Goal: Answer question/provide support: Share knowledge or assist other users

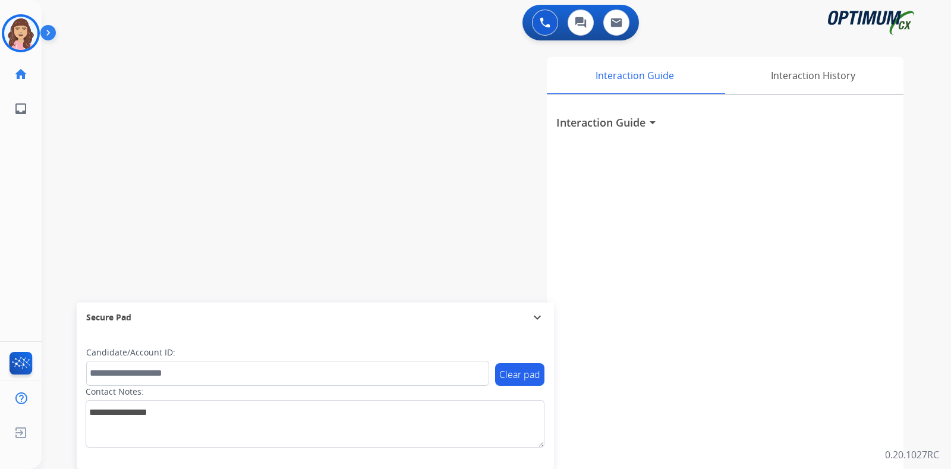
click at [2, 34] on div at bounding box center [21, 33] width 38 height 38
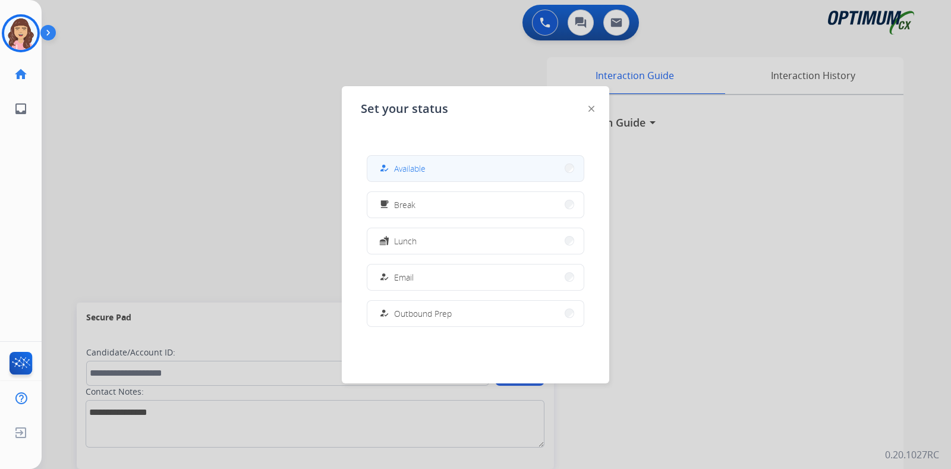
click at [455, 166] on button "how_to_reg Available" at bounding box center [475, 169] width 216 height 26
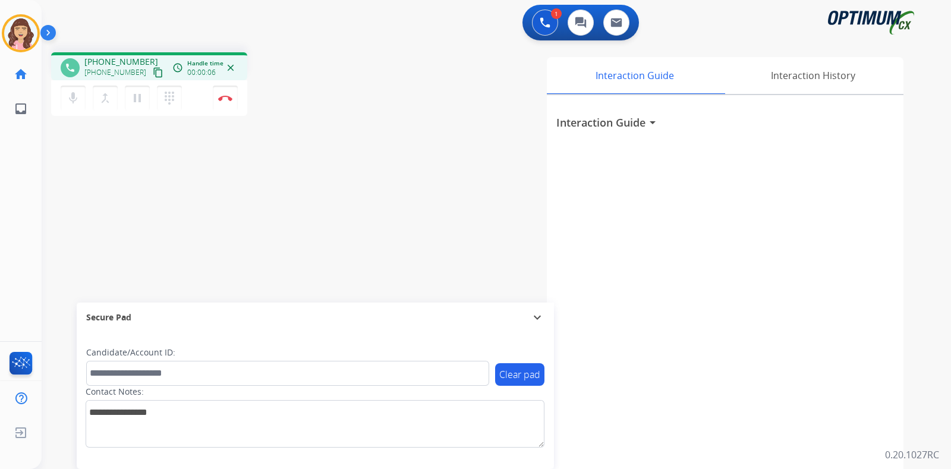
click at [153, 70] on mat-icon "content_copy" at bounding box center [158, 72] width 11 height 11
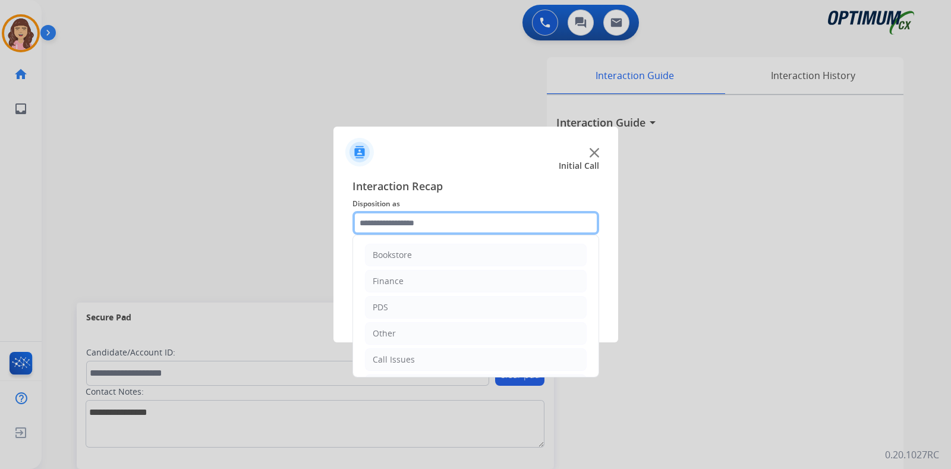
click at [420, 227] on input "text" at bounding box center [476, 223] width 247 height 24
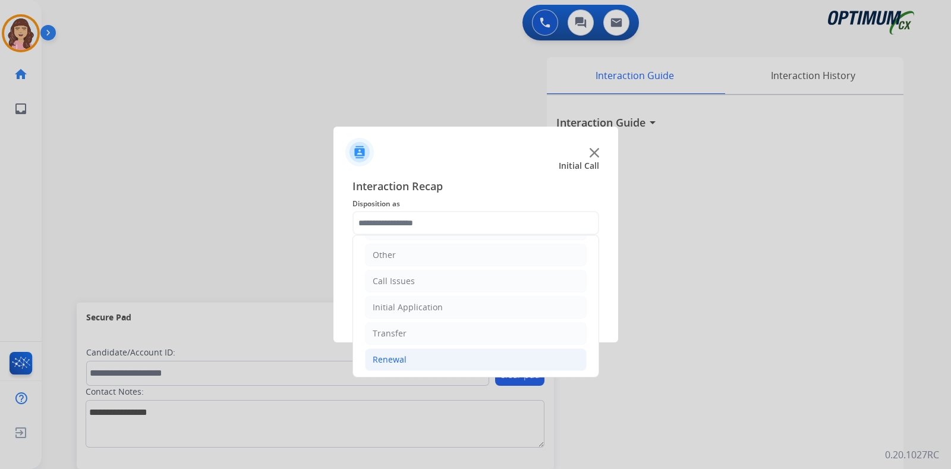
click at [423, 355] on li "Renewal" at bounding box center [476, 359] width 222 height 23
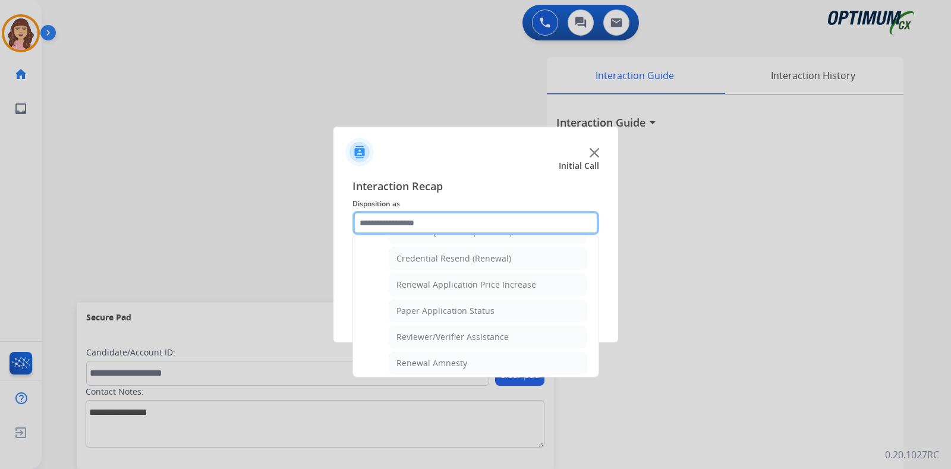
scroll to position [354, 0]
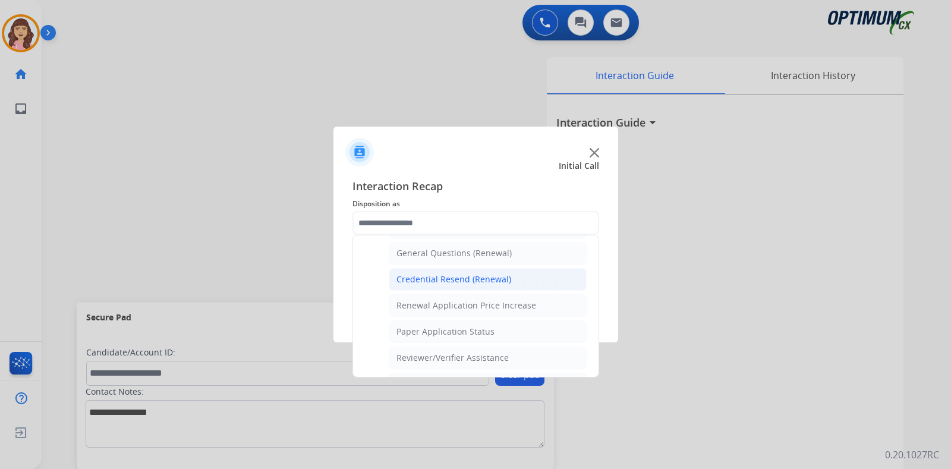
click at [452, 277] on div "Credential Resend (Renewal)" at bounding box center [454, 280] width 115 height 12
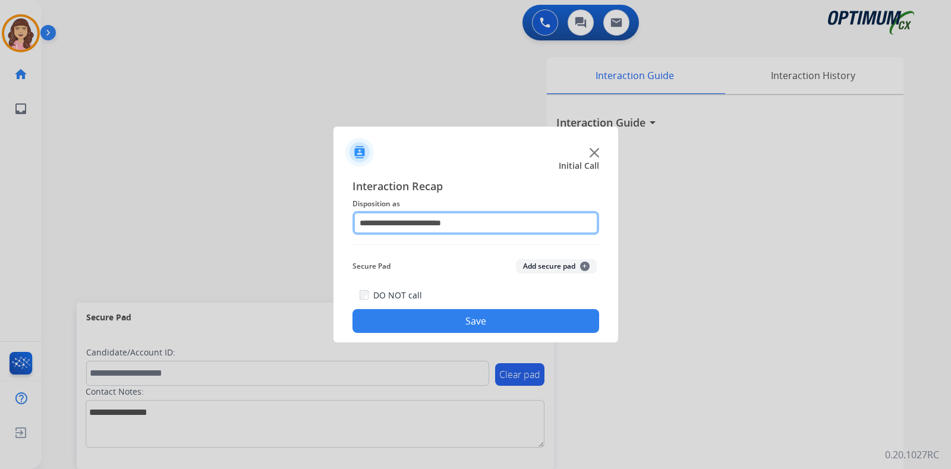
click at [505, 225] on input "**********" at bounding box center [476, 223] width 247 height 24
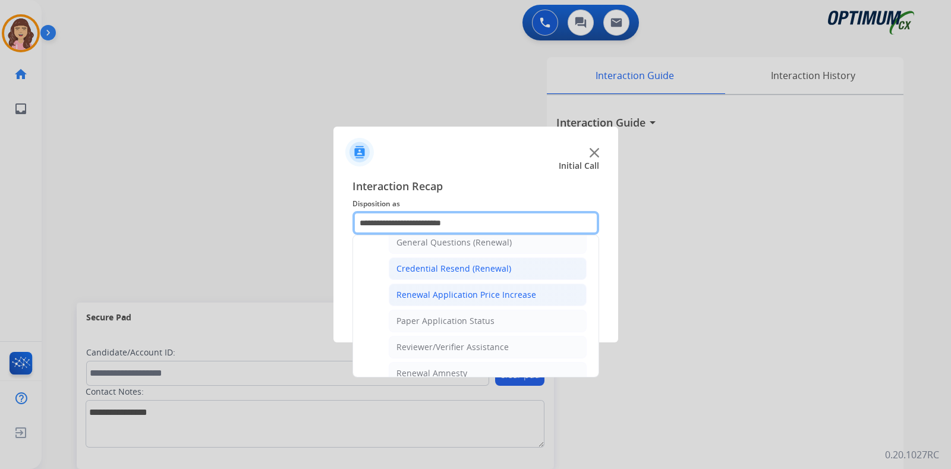
scroll to position [348, 0]
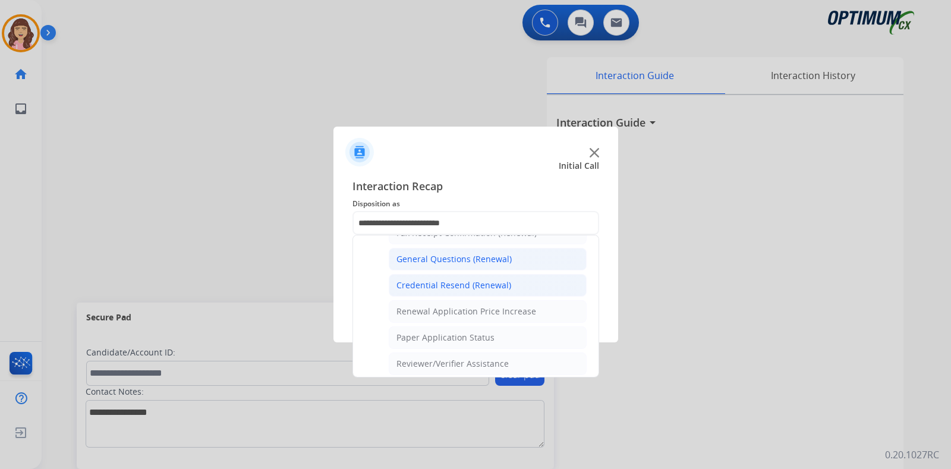
click at [469, 253] on div "General Questions (Renewal)" at bounding box center [454, 259] width 115 height 12
type input "**********"
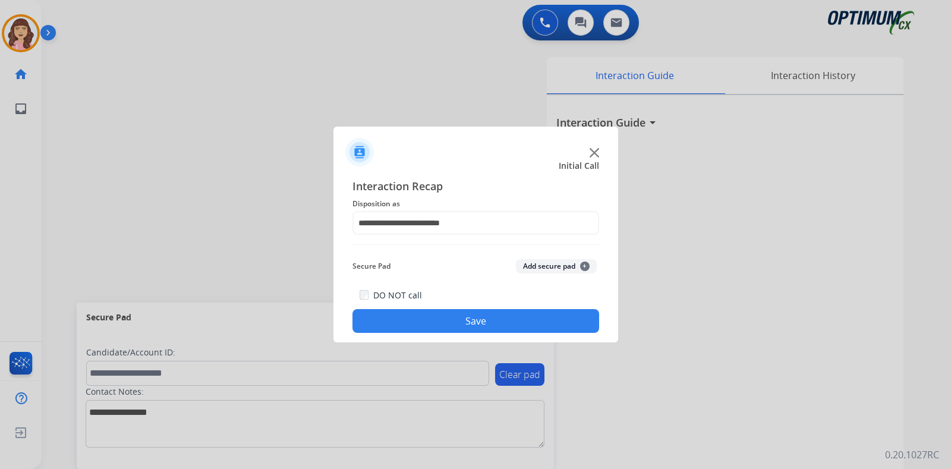
click at [471, 319] on button "Save" at bounding box center [476, 321] width 247 height 24
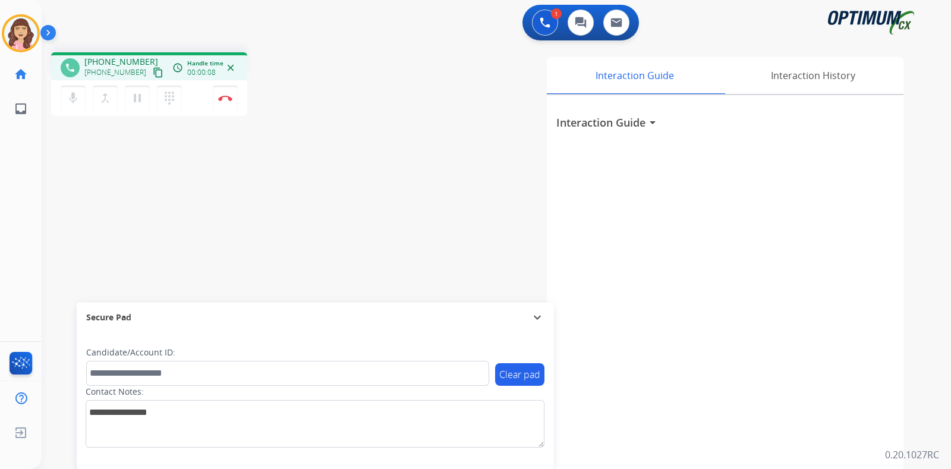
click at [153, 71] on mat-icon "content_copy" at bounding box center [158, 72] width 11 height 11
click at [226, 98] on img at bounding box center [225, 98] width 14 height 6
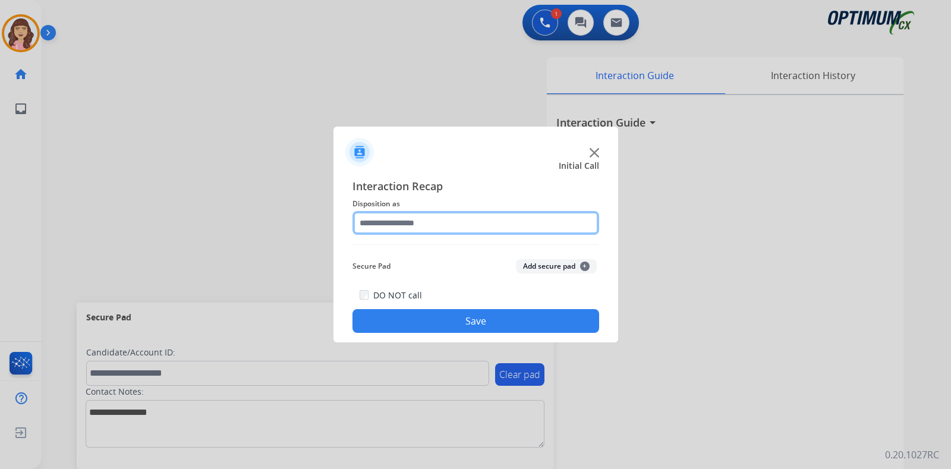
click at [420, 218] on input "text" at bounding box center [476, 223] width 247 height 24
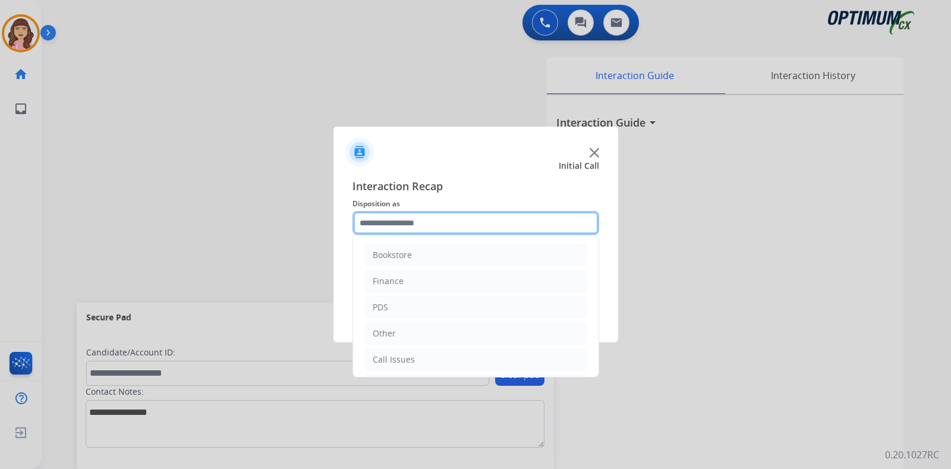
scroll to position [78, 0]
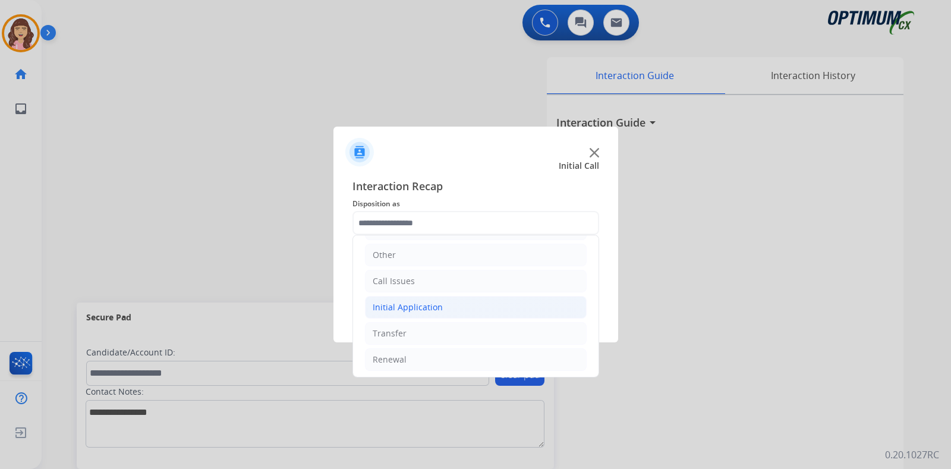
click at [403, 309] on div "Initial Application" at bounding box center [408, 307] width 70 height 12
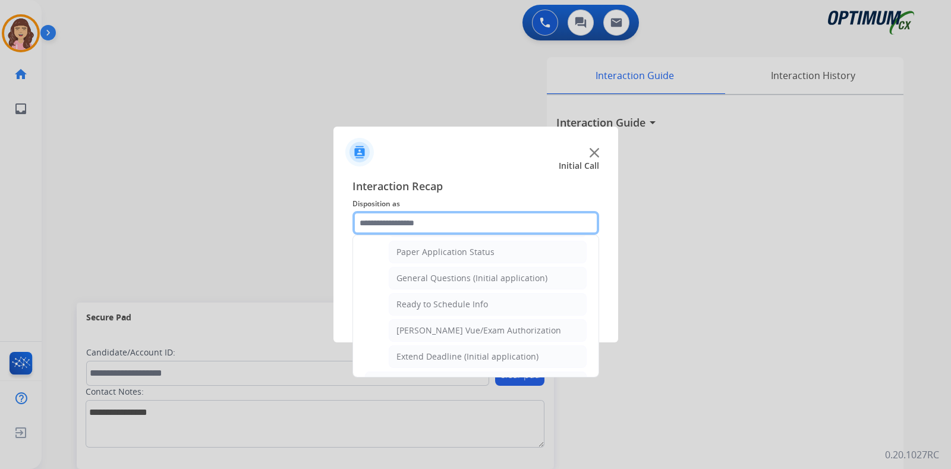
scroll to position [681, 0]
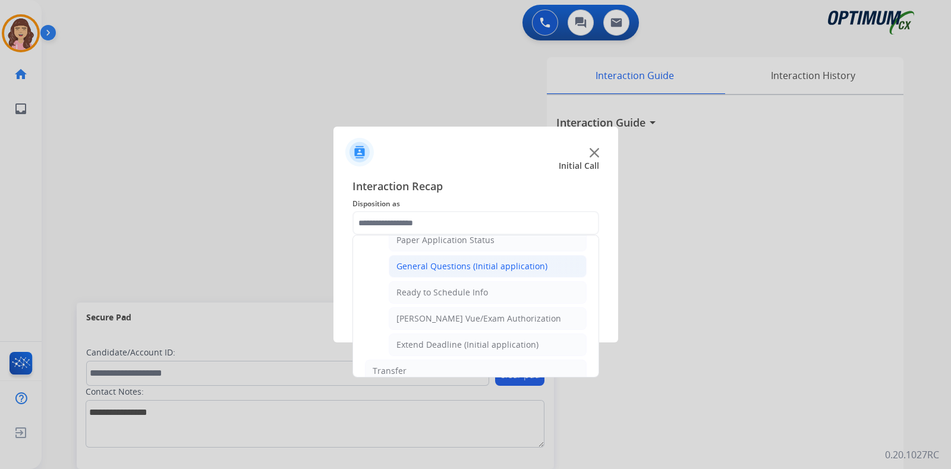
click at [475, 260] on div "General Questions (Initial application)" at bounding box center [472, 266] width 151 height 12
type input "**********"
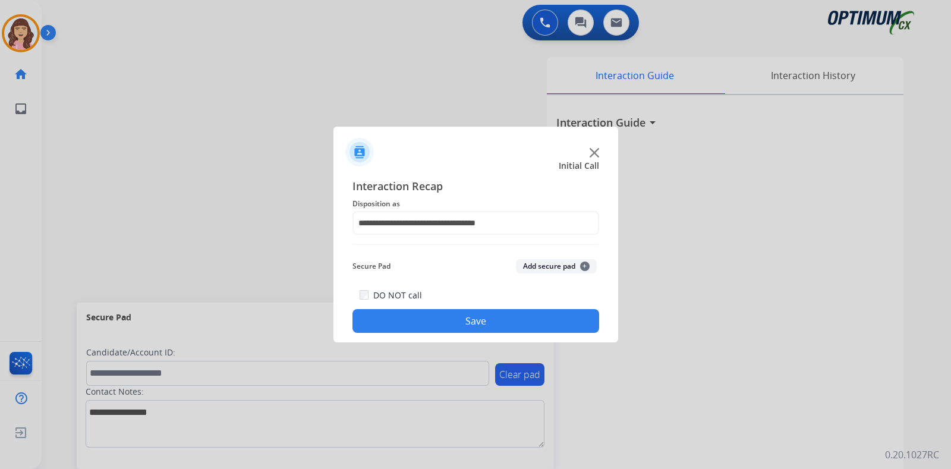
click at [476, 310] on button "Save" at bounding box center [476, 321] width 247 height 24
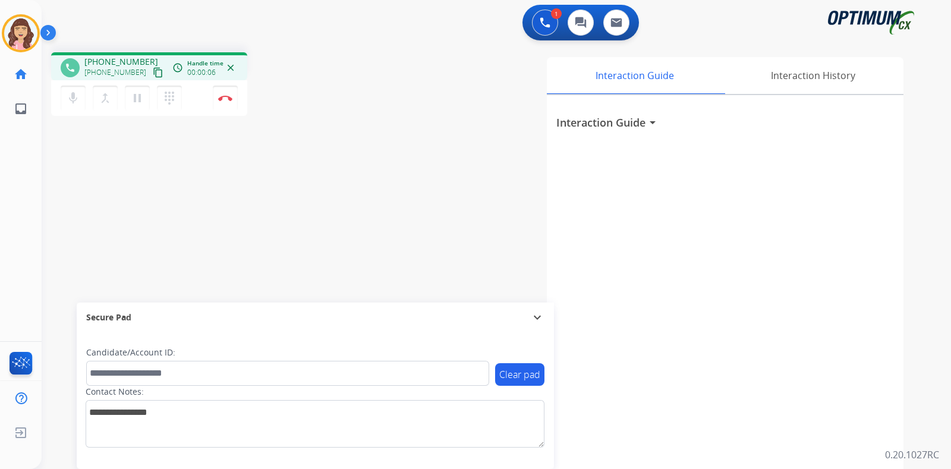
click at [151, 70] on button "content_copy" at bounding box center [158, 72] width 14 height 14
click at [202, 235] on div "phone [PHONE_NUMBER] [PHONE_NUMBER] content_copy access_time Call metrics Queue…" at bounding box center [482, 291] width 881 height 496
click at [134, 260] on div "phone [PHONE_NUMBER] [PHONE_NUMBER] content_copy access_time Call metrics Queue…" at bounding box center [482, 291] width 881 height 496
click at [225, 98] on img at bounding box center [225, 98] width 14 height 6
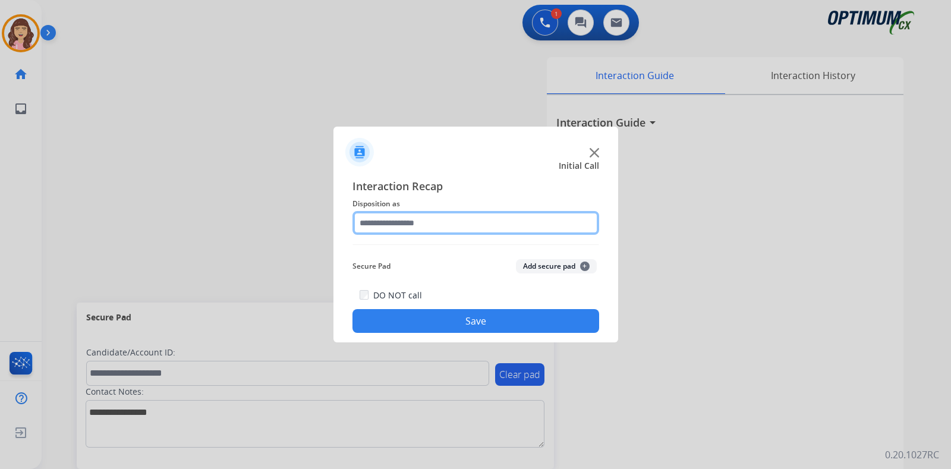
click at [429, 223] on input "text" at bounding box center [476, 223] width 247 height 24
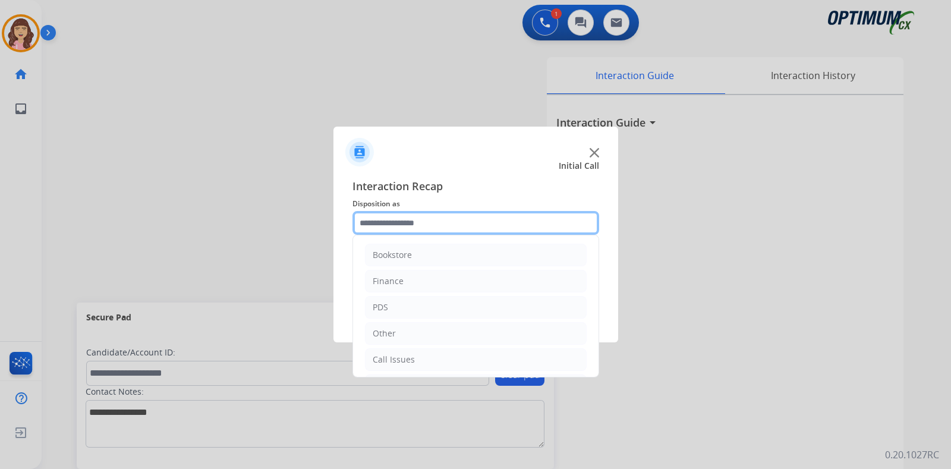
scroll to position [78, 0]
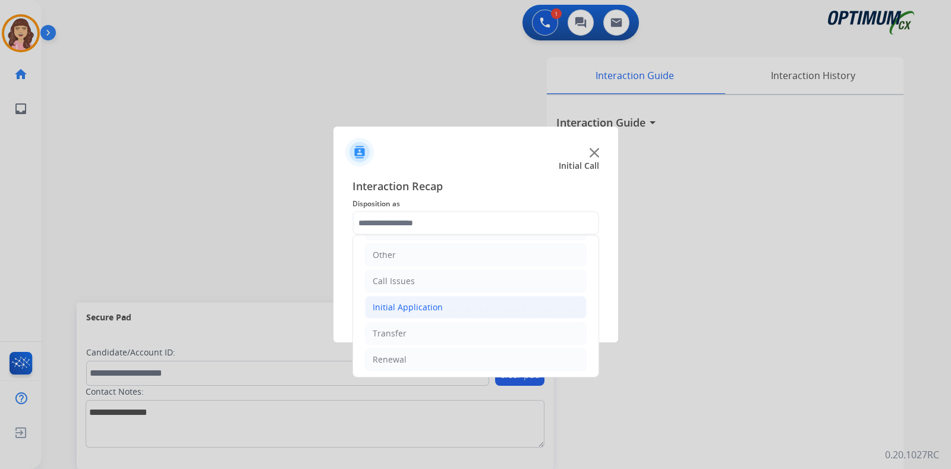
click at [440, 308] on li "Initial Application" at bounding box center [476, 307] width 222 height 23
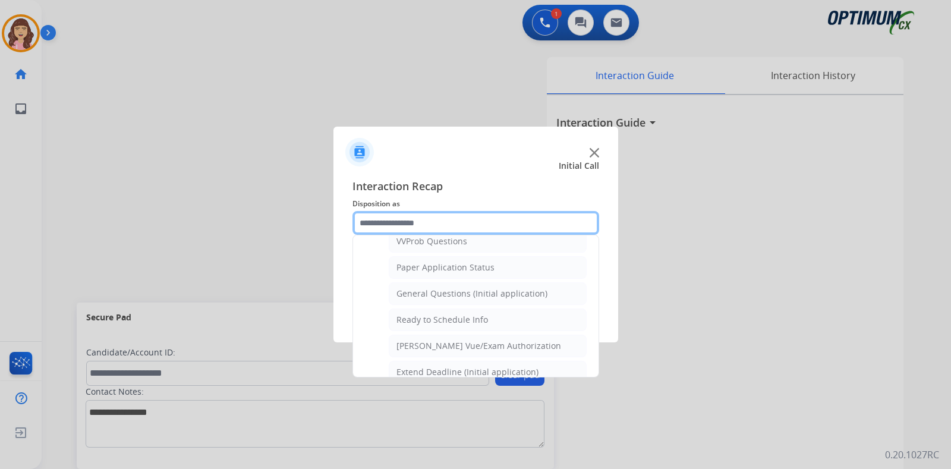
scroll to position [657, 0]
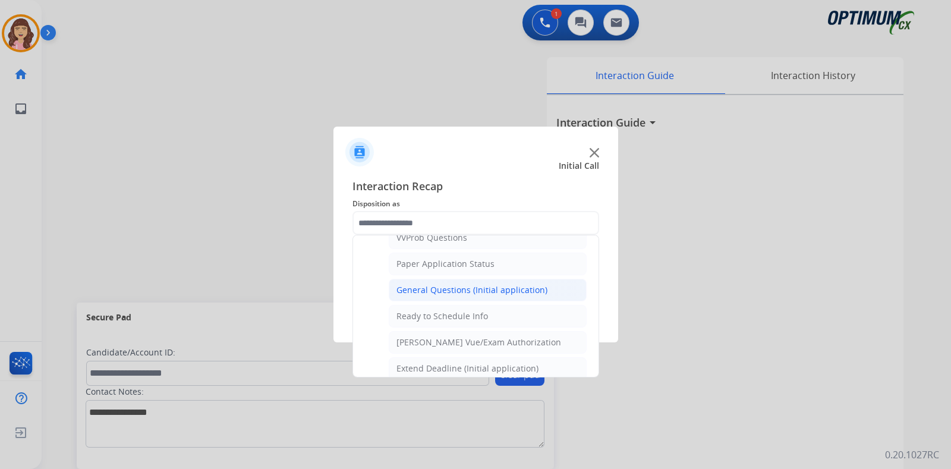
click at [482, 287] on div "General Questions (Initial application)" at bounding box center [472, 290] width 151 height 12
type input "**********"
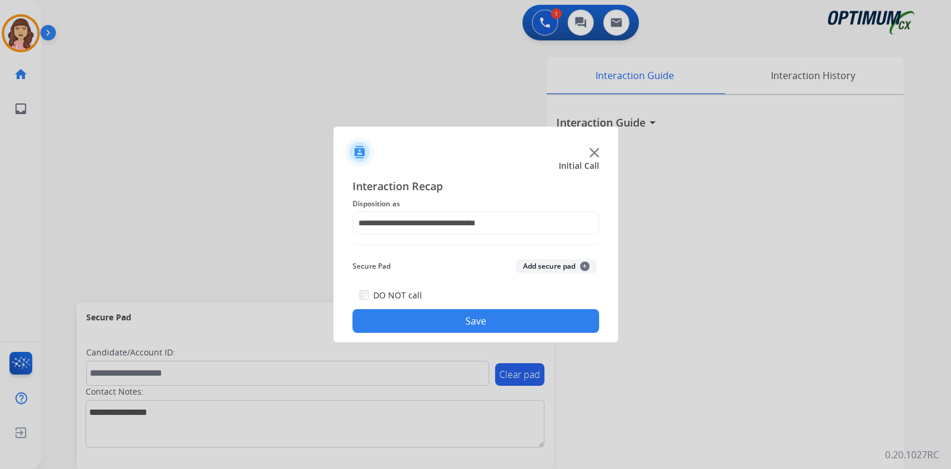
click at [469, 319] on button "Save" at bounding box center [476, 321] width 247 height 24
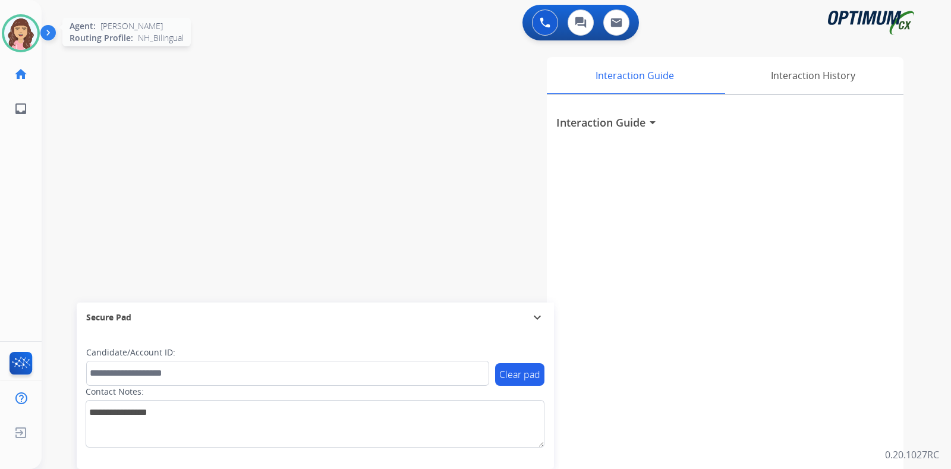
click at [12, 25] on img at bounding box center [20, 33] width 33 height 33
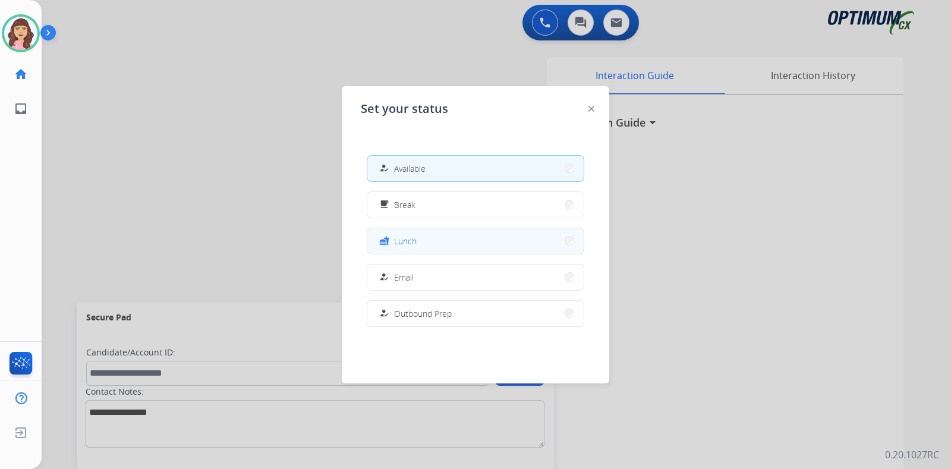
click at [432, 239] on button "fastfood Lunch" at bounding box center [475, 241] width 216 height 26
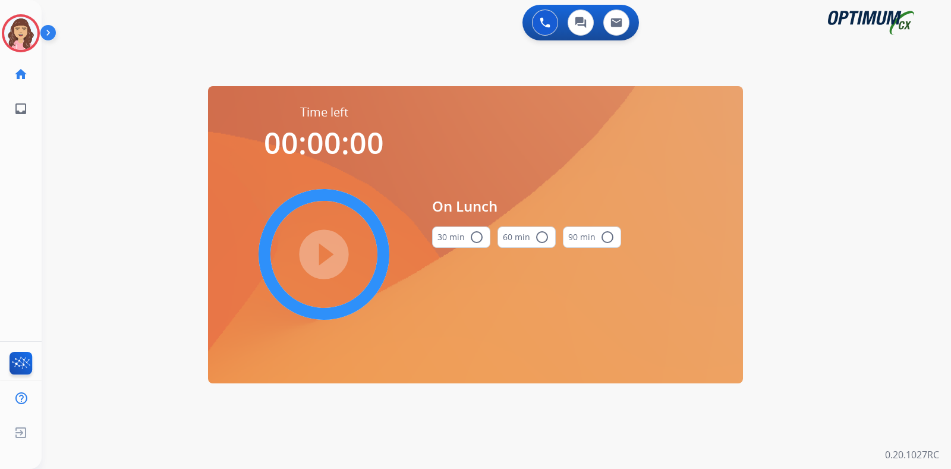
click at [474, 239] on mat-icon "radio_button_unchecked" at bounding box center [477, 237] width 14 height 14
click at [322, 247] on mat-icon "play_circle_filled" at bounding box center [324, 254] width 14 height 14
